Goal: Task Accomplishment & Management: Manage account settings

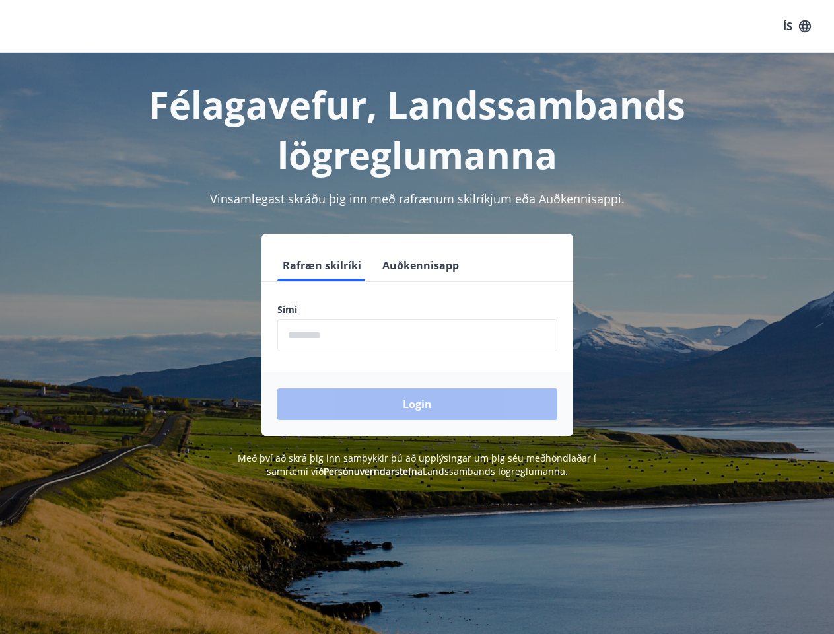
click at [416, 317] on div "Sími ​" at bounding box center [417, 327] width 280 height 48
click at [797, 26] on button "ÍS" at bounding box center [796, 27] width 42 height 24
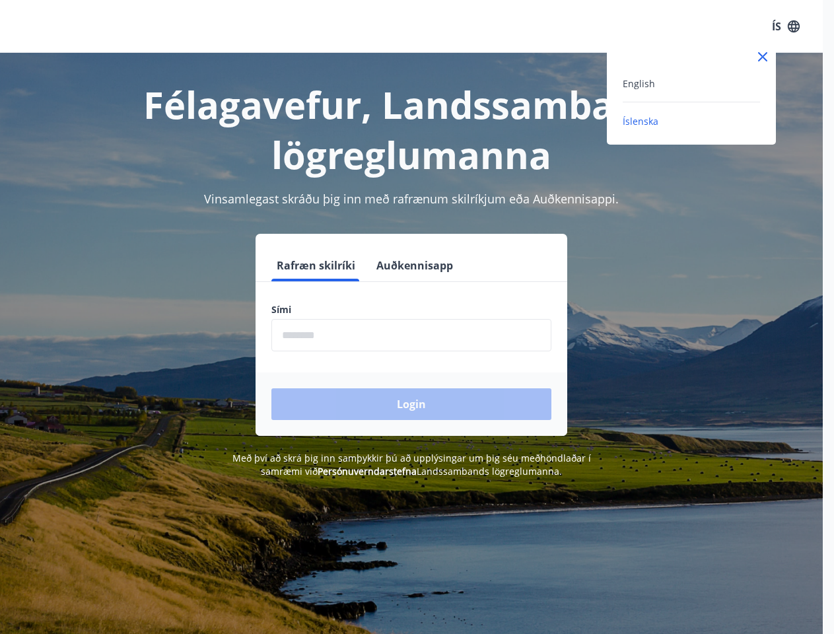
click at [321, 265] on div at bounding box center [417, 317] width 834 height 634
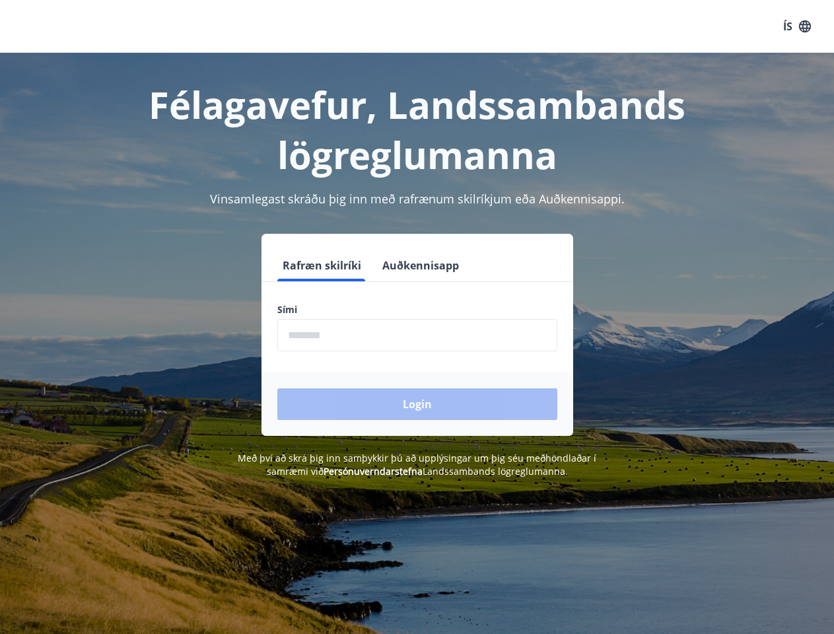
click at [418, 265] on button "Auðkennisapp" at bounding box center [420, 265] width 87 height 32
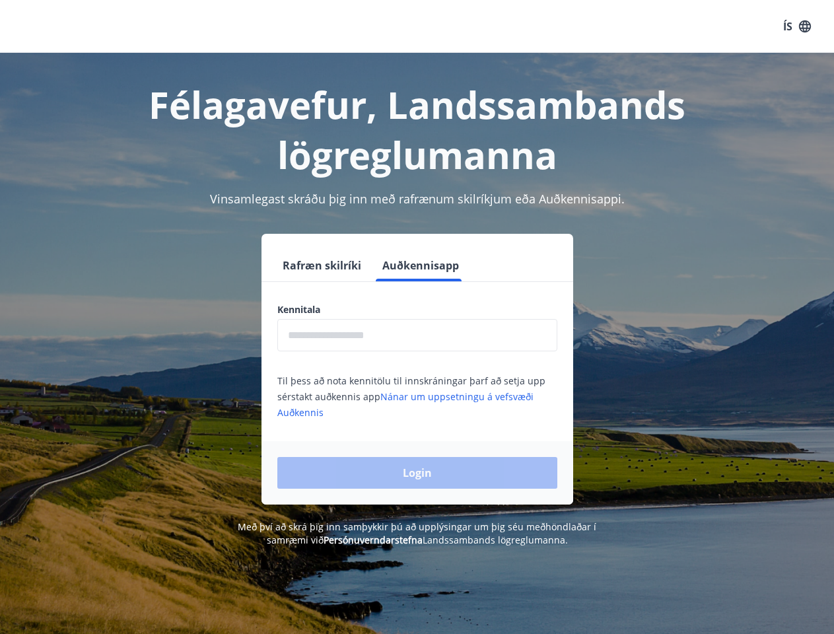
click at [417, 335] on input "text" at bounding box center [417, 335] width 280 height 32
click at [353, 471] on div "Login" at bounding box center [417, 472] width 312 height 63
